Goal: Task Accomplishment & Management: Manage account settings

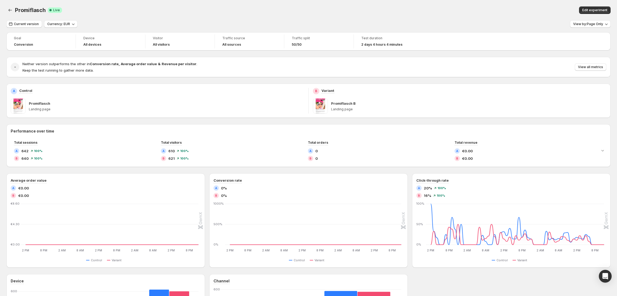
drag, startPoint x: 602, startPoint y: 9, endPoint x: 521, endPoint y: 1, distance: 81.9
click at [521, 1] on div "Promiflasch. This page is ready Promiflasch Success Complete Live Edit experime…" at bounding box center [308, 10] width 604 height 20
click at [10, 8] on icon "Back" at bounding box center [9, 9] width 5 height 5
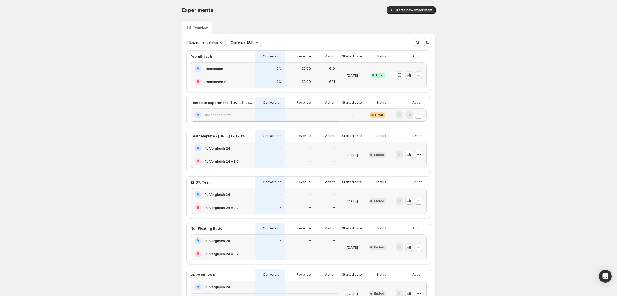
click at [421, 74] on icon "button" at bounding box center [418, 74] width 5 height 5
click at [412, 106] on span "End experiment" at bounding box center [410, 104] width 26 height 4
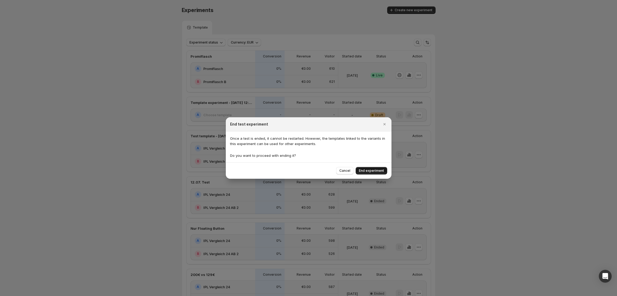
click at [375, 170] on span "End experiment" at bounding box center [371, 171] width 25 height 4
